Goal: Information Seeking & Learning: Get advice/opinions

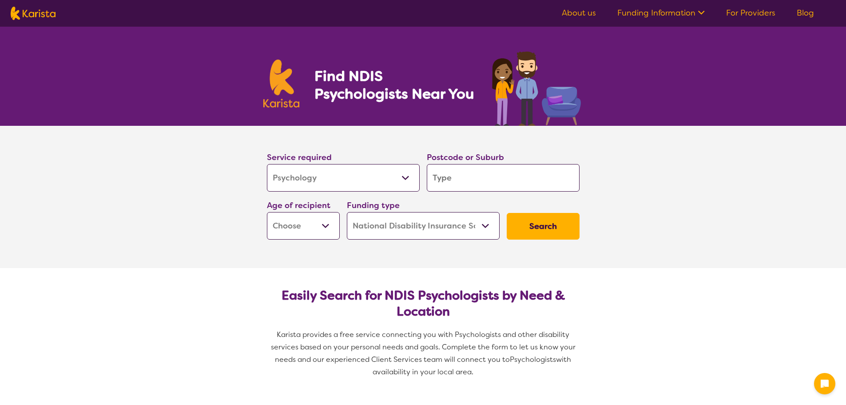
select select "Psychology"
select select "NDIS"
select select "Psychology"
select select "NDIS"
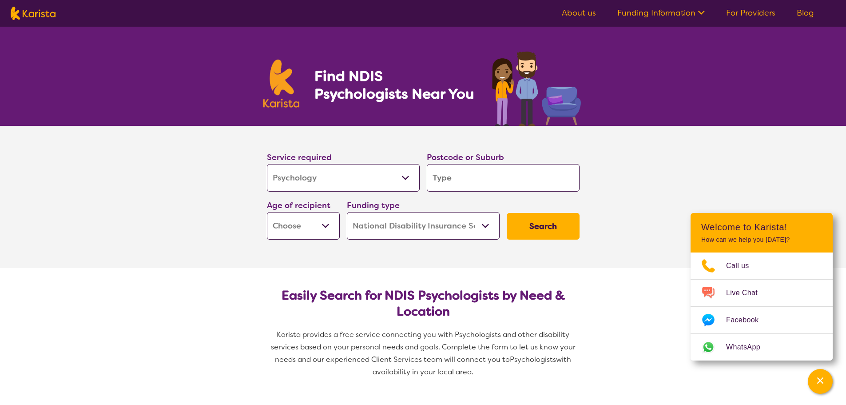
click at [330, 226] on select "Early Childhood - 0 to 9 Child - 10 to 11 Adolescent - 12 to 17 Adult - 18 to 6…" at bounding box center [303, 226] width 73 height 28
select select "AS"
click at [267, 212] on select "Early Childhood - 0 to 9 Child - 10 to 11 Adolescent - 12 to 17 Adult - 18 to 6…" at bounding box center [303, 226] width 73 height 28
select select "AS"
click at [487, 225] on select "Home Care Package (HCP) National Disability Insurance Scheme (NDIS) I don't know" at bounding box center [423, 226] width 153 height 28
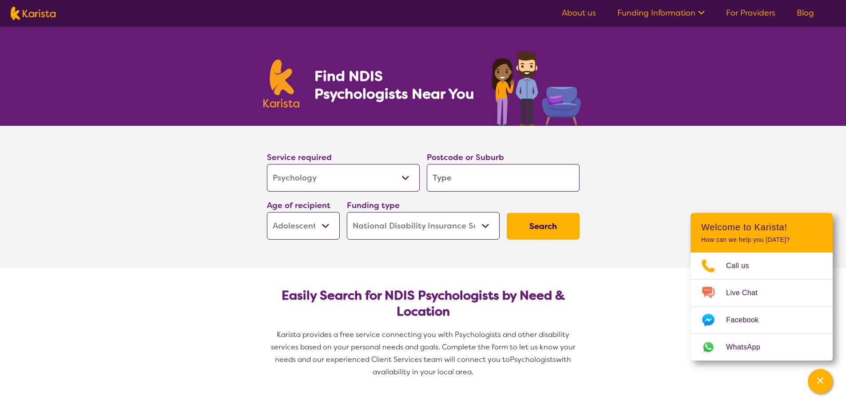
select select "i-don-t-know"
click at [347, 212] on select "Home Care Package (HCP) National Disability Insurance Scheme (NDIS) I don't know" at bounding box center [423, 226] width 153 height 28
select select "i-don-t-know"
click at [478, 180] on input "search" at bounding box center [503, 178] width 153 height 28
type input "Y"
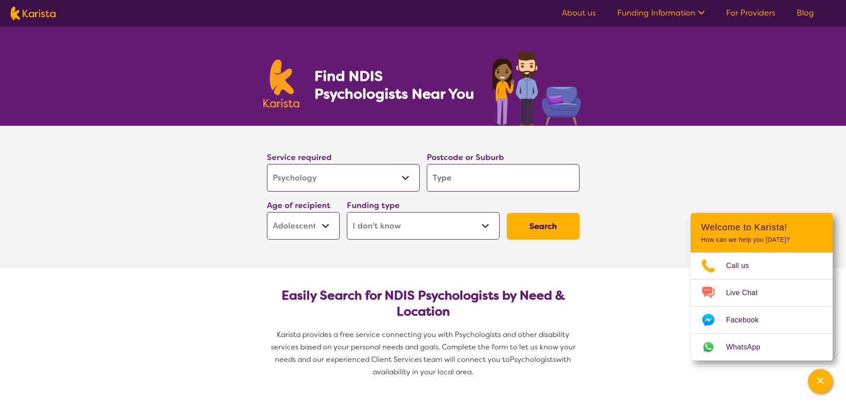
type input "Y"
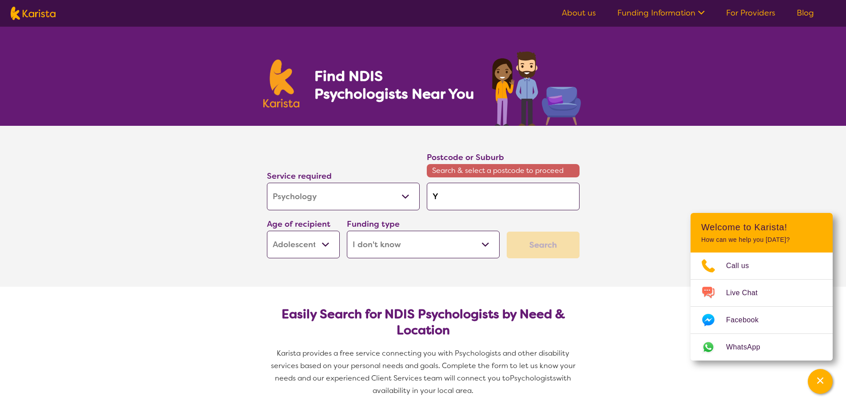
type input "Ye"
type input "Yep"
type input "Yepp"
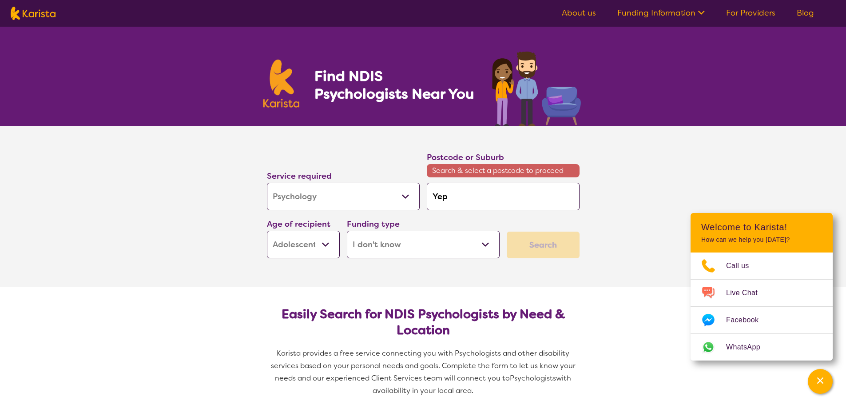
type input "Yepp"
type input "Yeppo"
type input "Yeppoo"
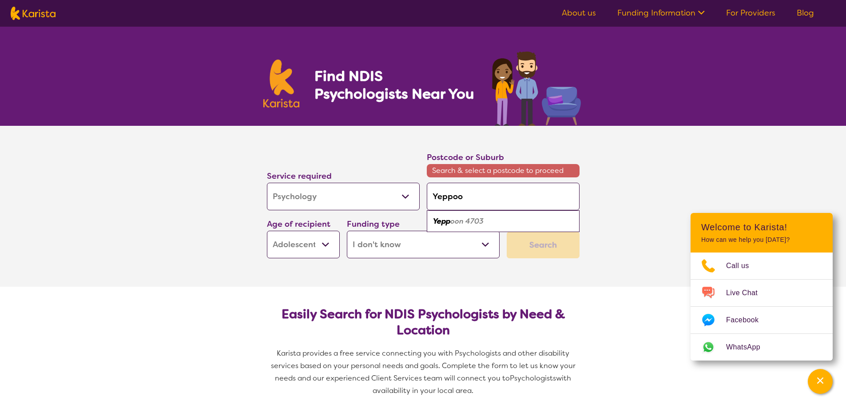
type input "Yeppoon"
click at [474, 223] on em "4703" at bounding box center [473, 220] width 18 height 9
type input "4703"
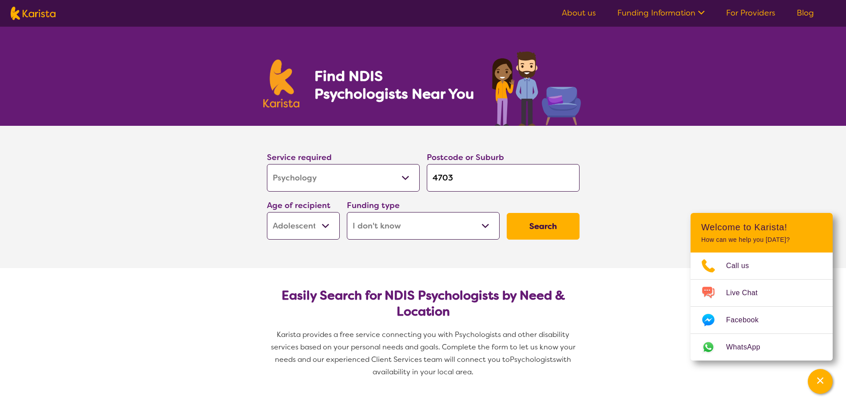
click at [559, 226] on button "Search" at bounding box center [543, 226] width 73 height 27
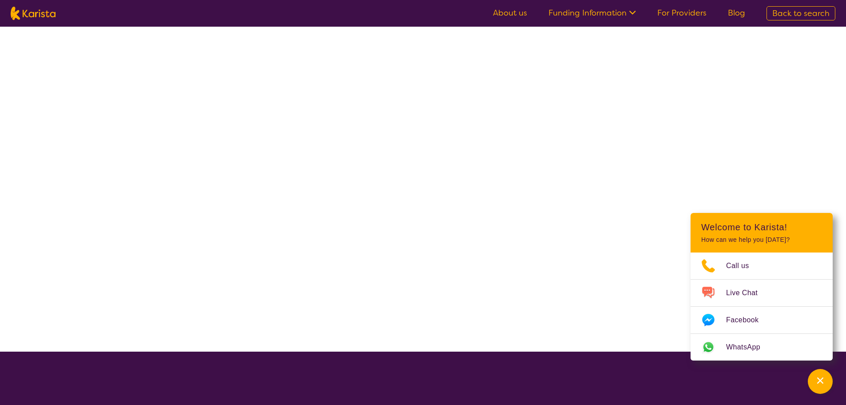
select select "Psychology"
select select "AS"
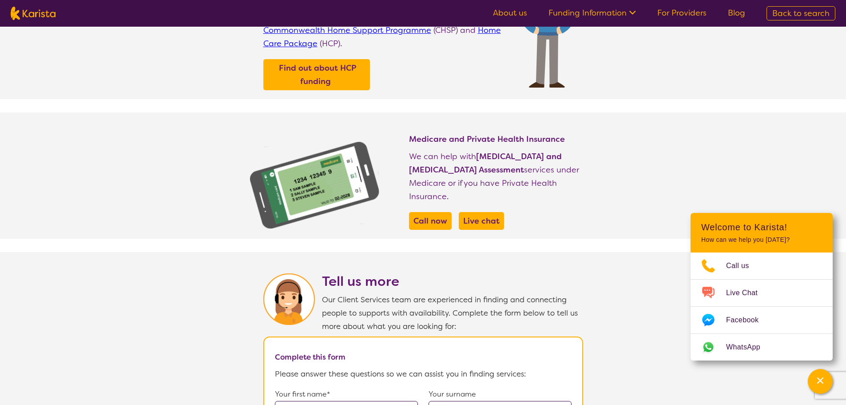
scroll to position [355, 0]
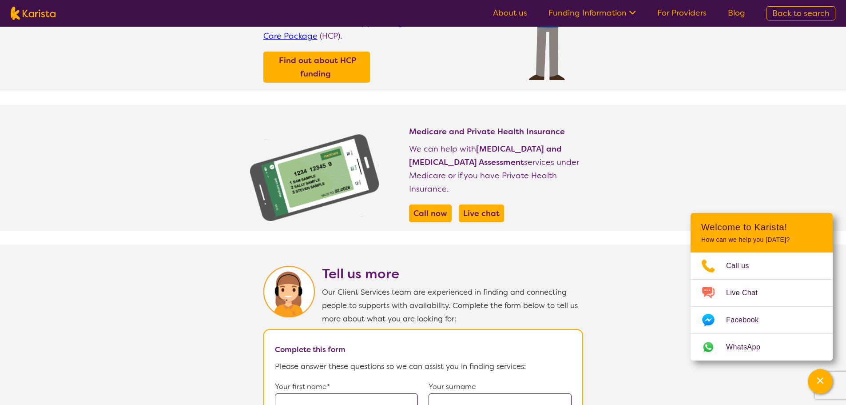
select select "Psychology"
select select "AS"
select select "NDIS"
select select "Psychology"
select select "AS"
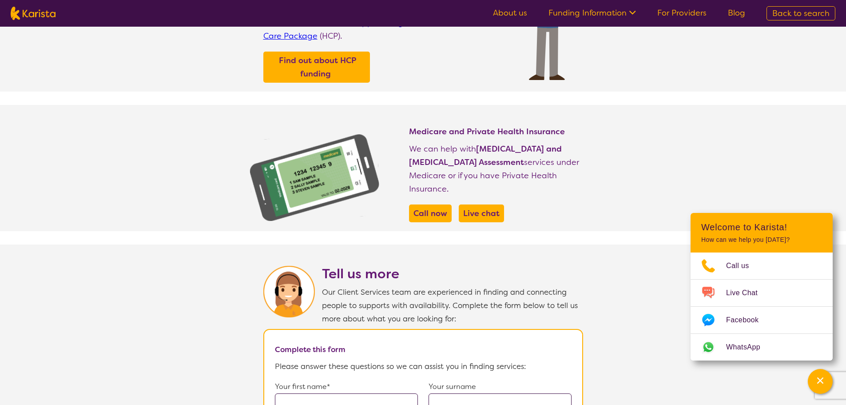
select select "NDIS"
